Goal: Navigation & Orientation: Find specific page/section

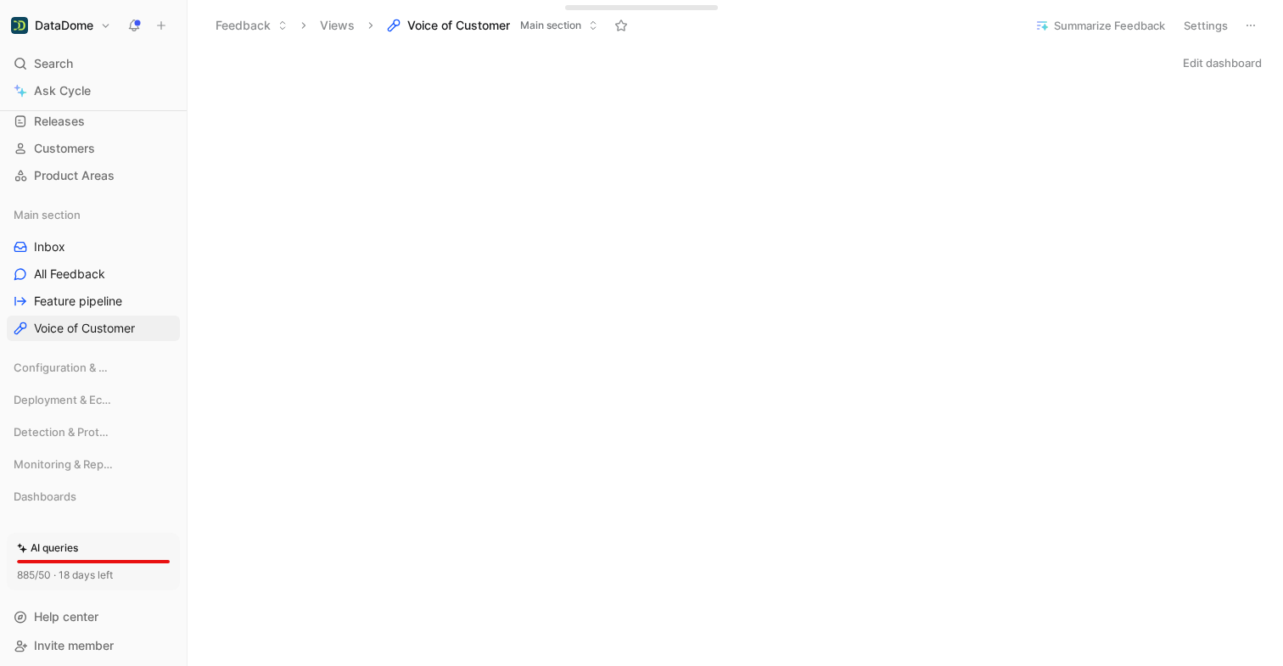
scroll to position [124, 0]
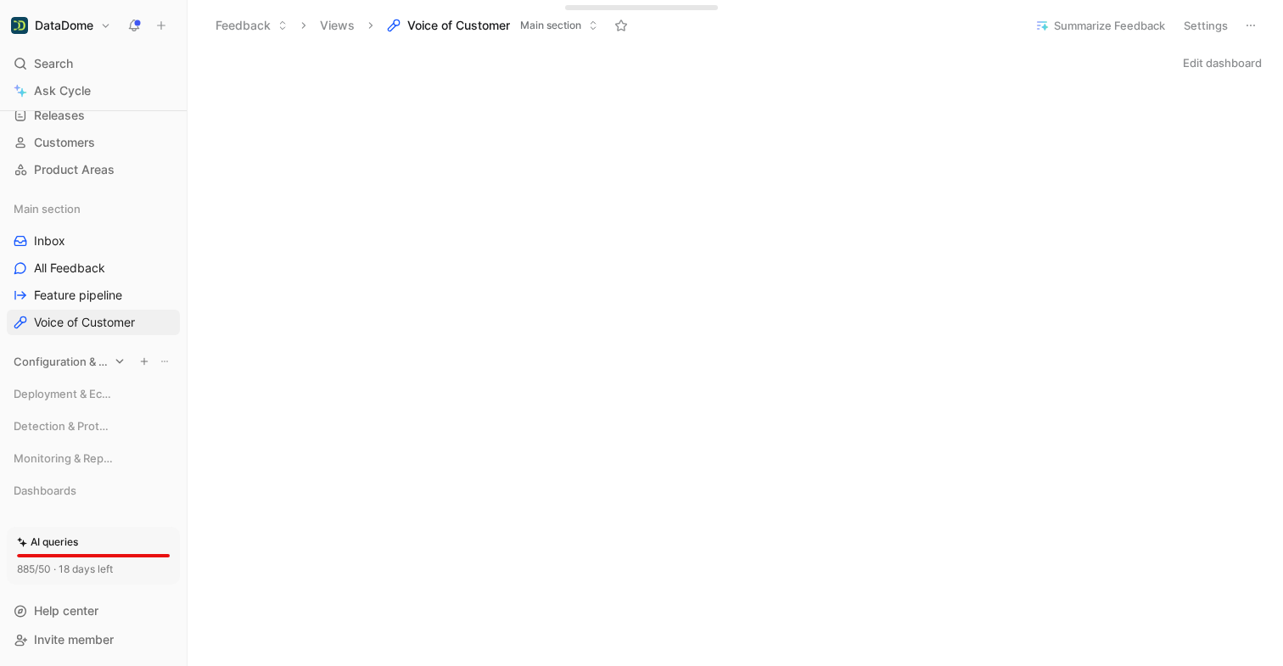
click at [124, 355] on div "Configuration & Access" at bounding box center [93, 361] width 173 height 25
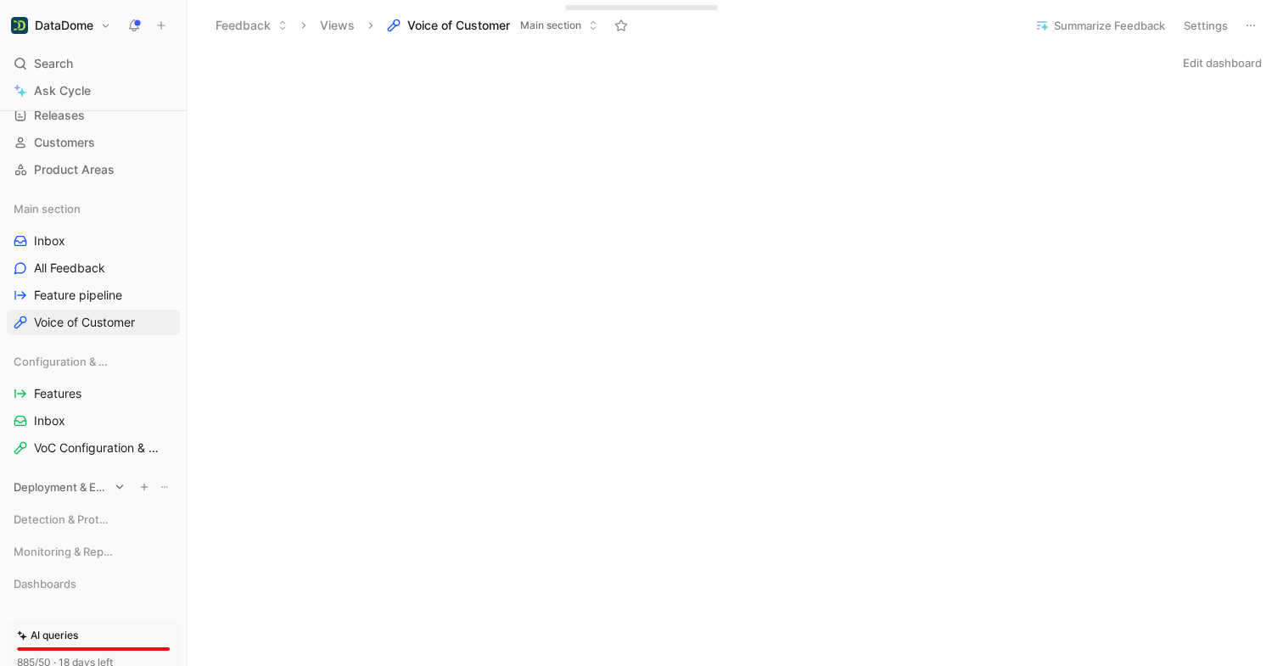
click at [120, 489] on icon at bounding box center [120, 487] width 12 height 12
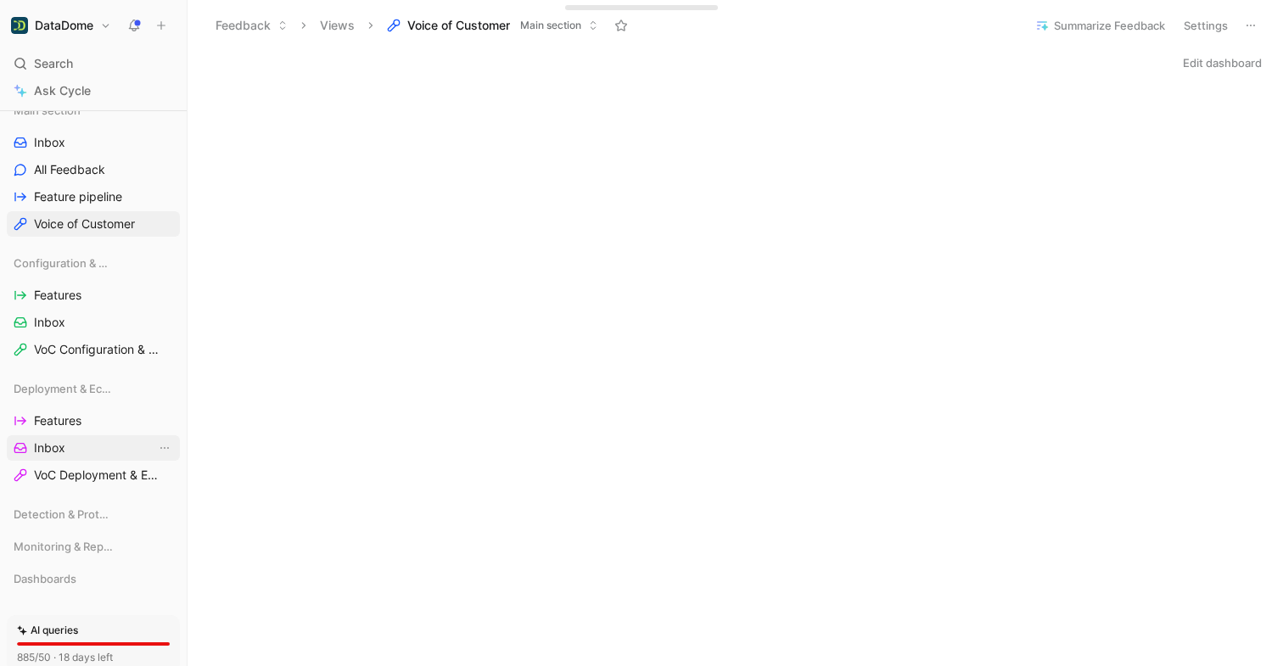
scroll to position [236, 0]
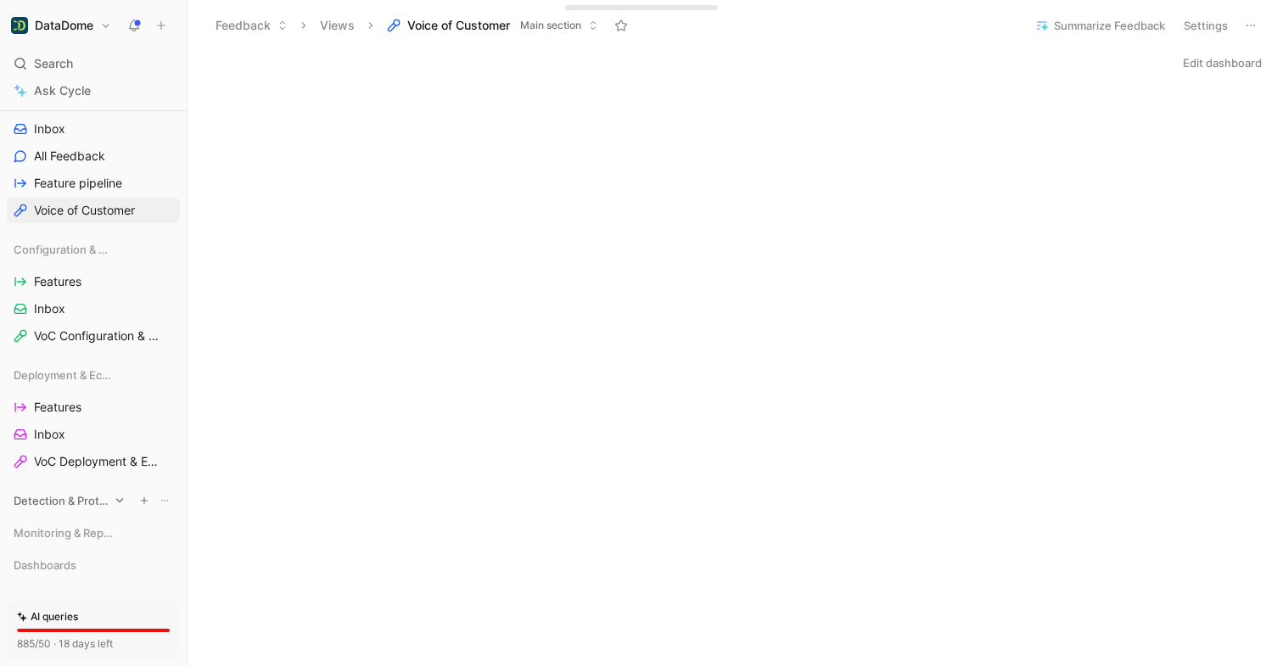
click at [126, 495] on div "Detection & Protection" at bounding box center [93, 500] width 173 height 25
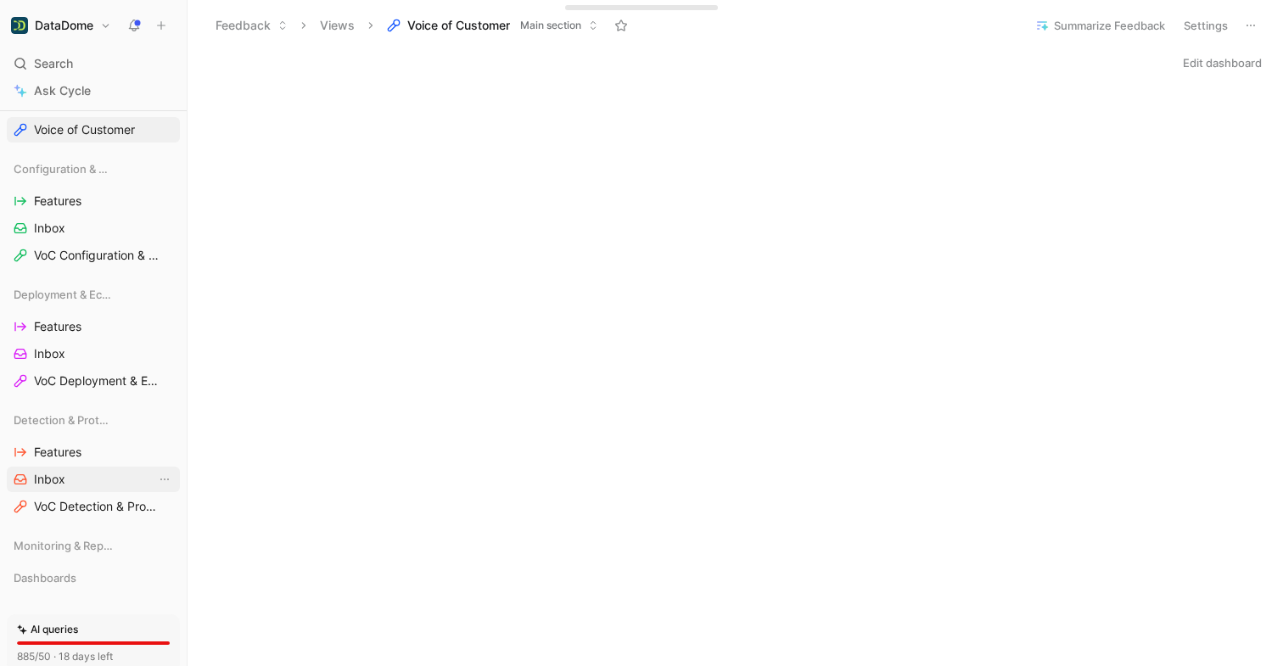
scroll to position [323, 0]
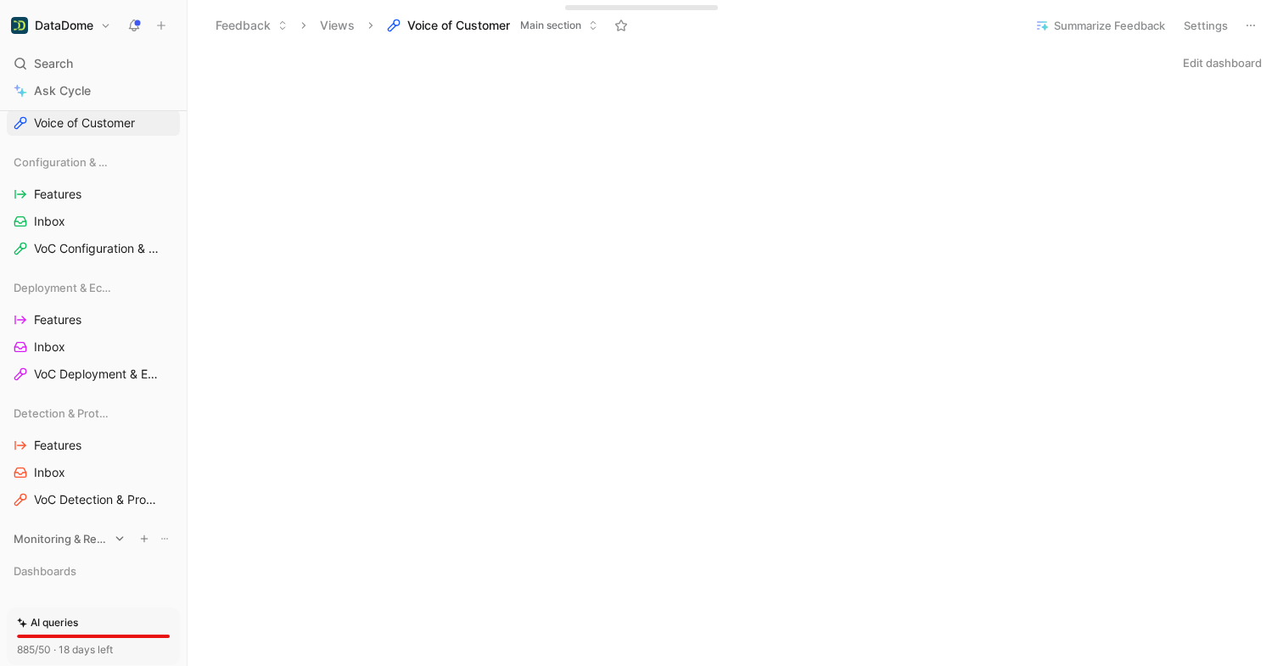
click at [122, 530] on div "Monitoring & Reporting" at bounding box center [93, 538] width 173 height 25
click at [54, 350] on span "Inbox" at bounding box center [49, 347] width 31 height 17
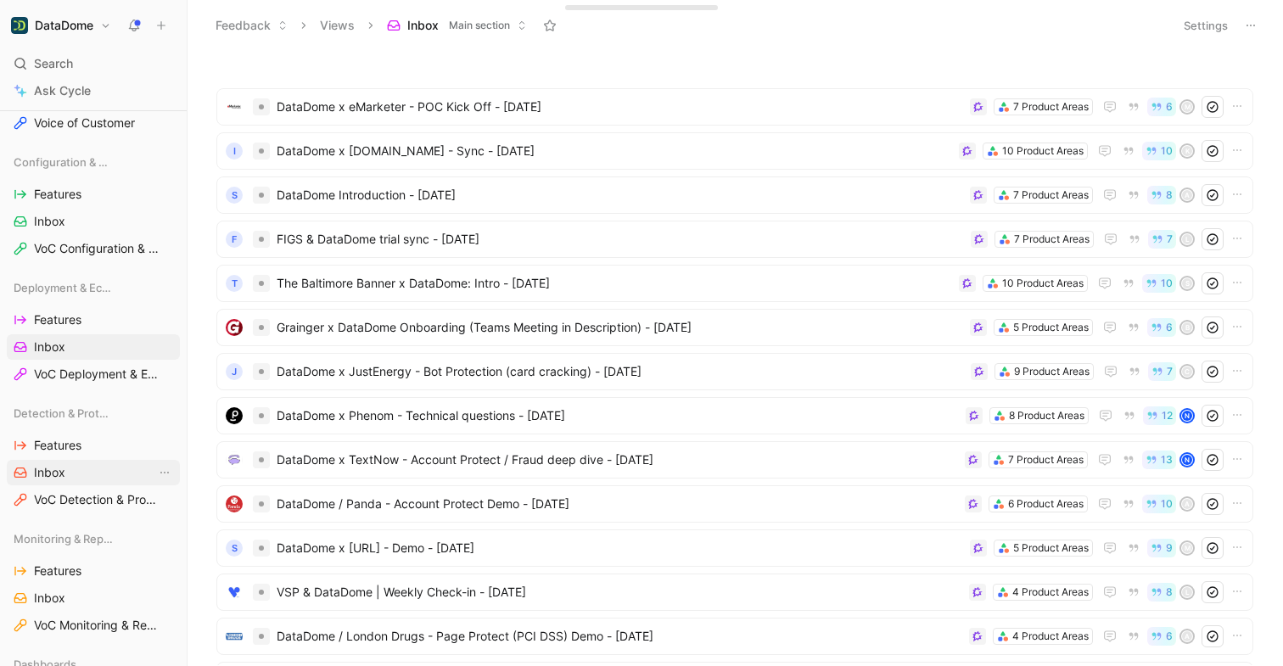
click at [61, 471] on span "Inbox" at bounding box center [49, 472] width 31 height 17
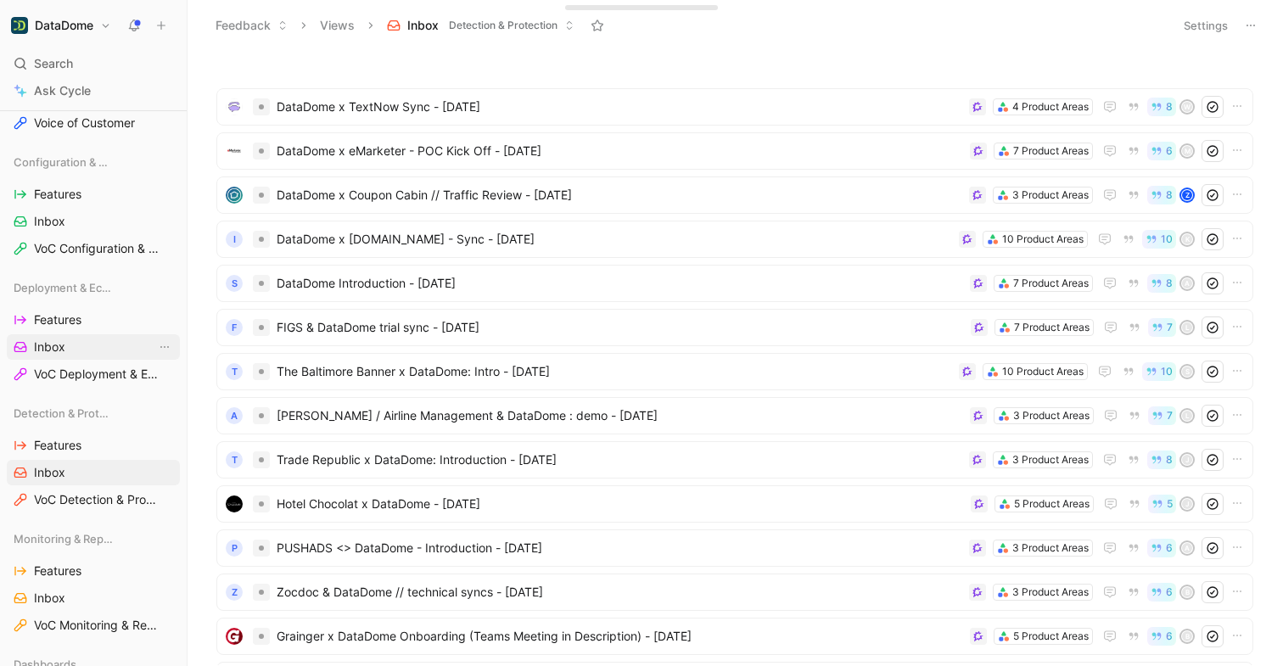
click at [95, 348] on link "Inbox" at bounding box center [93, 346] width 173 height 25
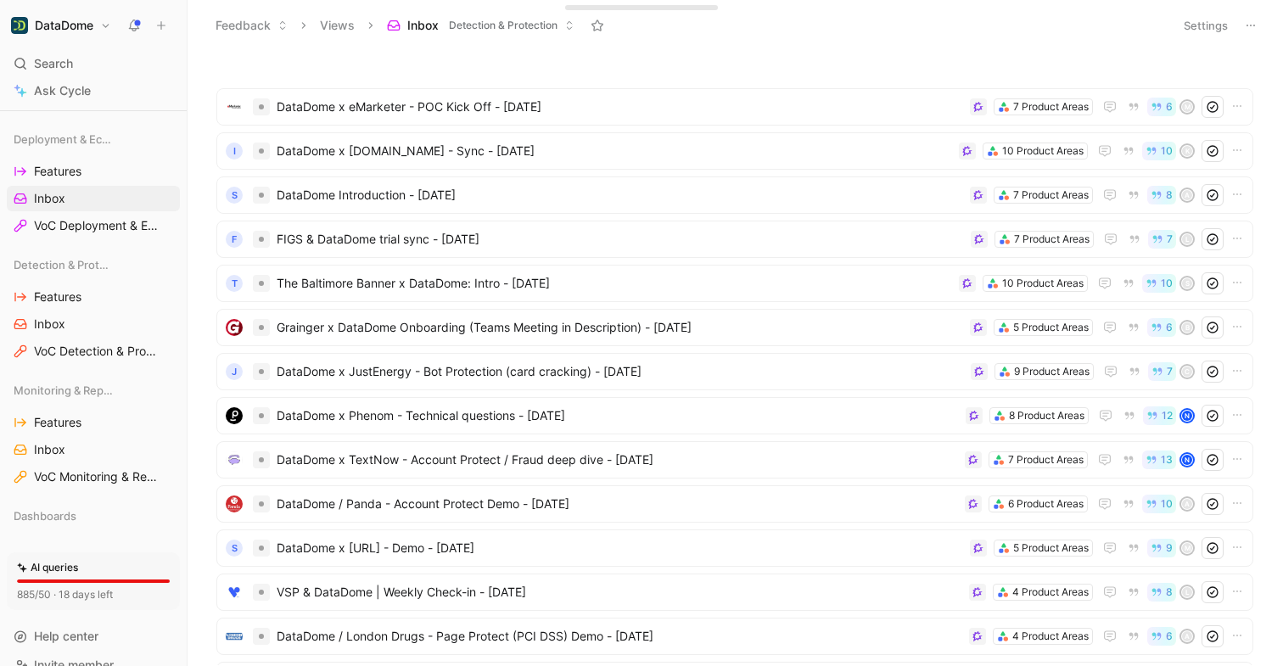
scroll to position [497, 0]
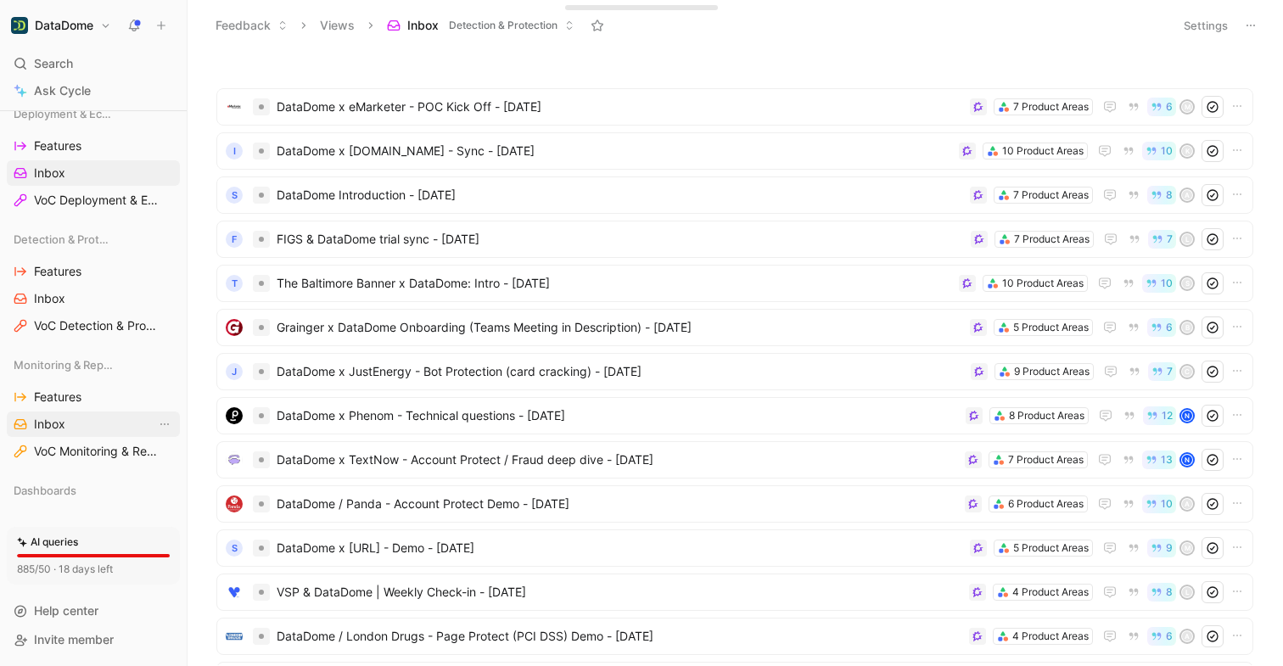
click at [93, 429] on link "Inbox" at bounding box center [93, 423] width 173 height 25
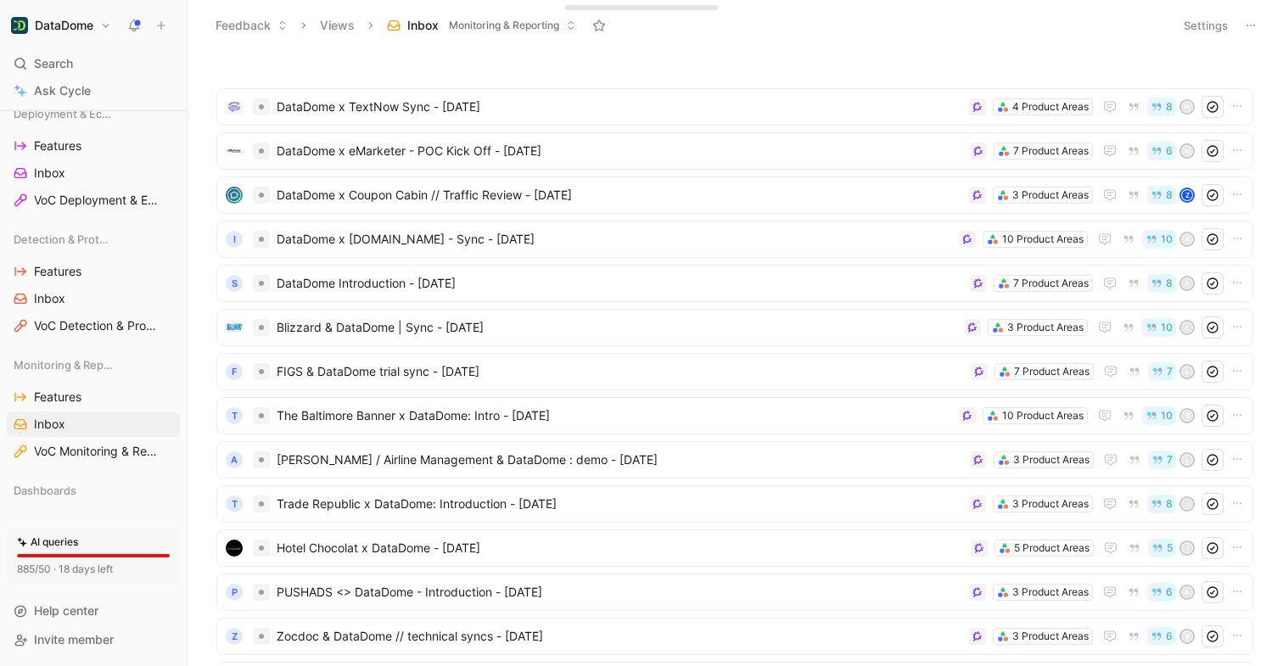
click at [348, 28] on button "Views" at bounding box center [337, 25] width 50 height 25
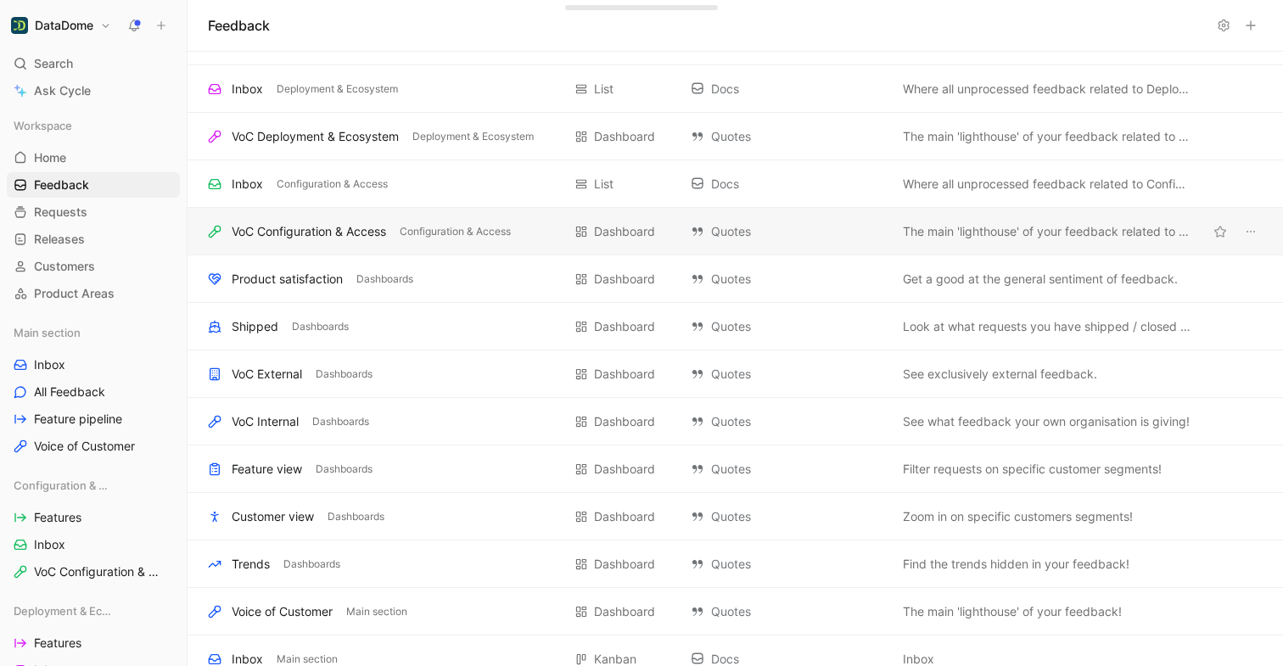
scroll to position [177, 0]
